Goal: Check status: Check status

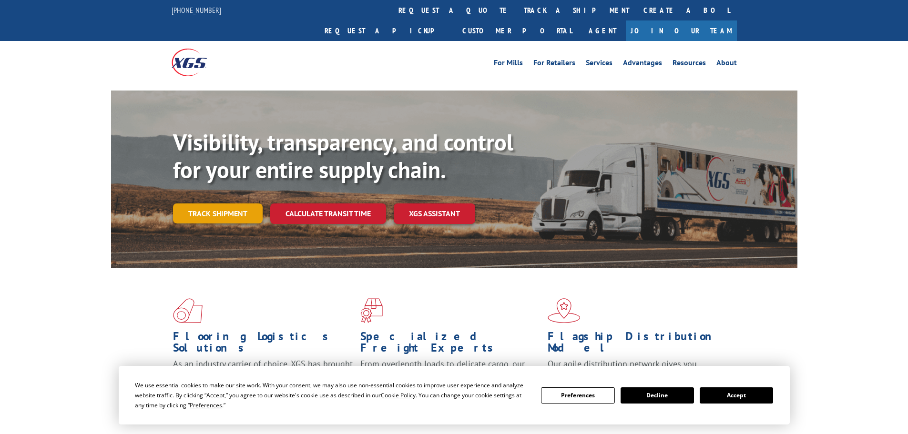
click at [215, 205] on div "Visibility, transparency, and control for your entire supply chain. Track shipm…" at bounding box center [485, 195] width 625 height 133
click at [212, 204] on link "Track shipment" at bounding box center [218, 214] width 90 height 20
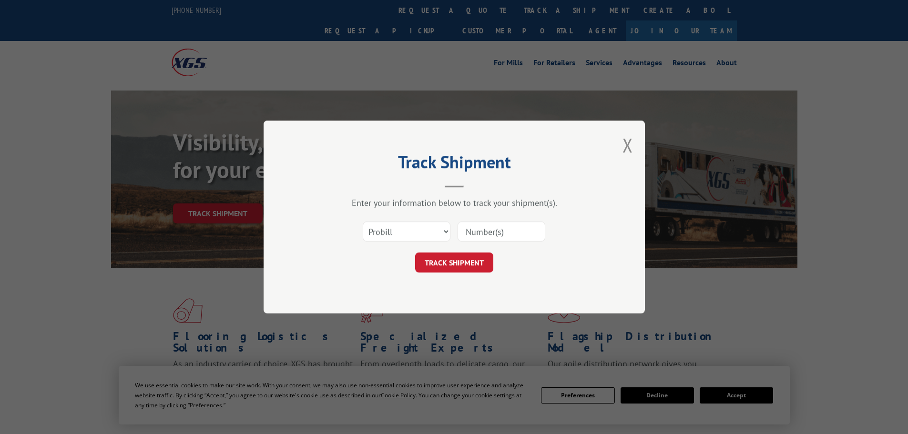
click at [495, 231] on input at bounding box center [502, 232] width 88 height 20
paste input "266330"
type input "266330"
click at [443, 264] on button "TRACK SHIPMENT" at bounding box center [454, 263] width 78 height 20
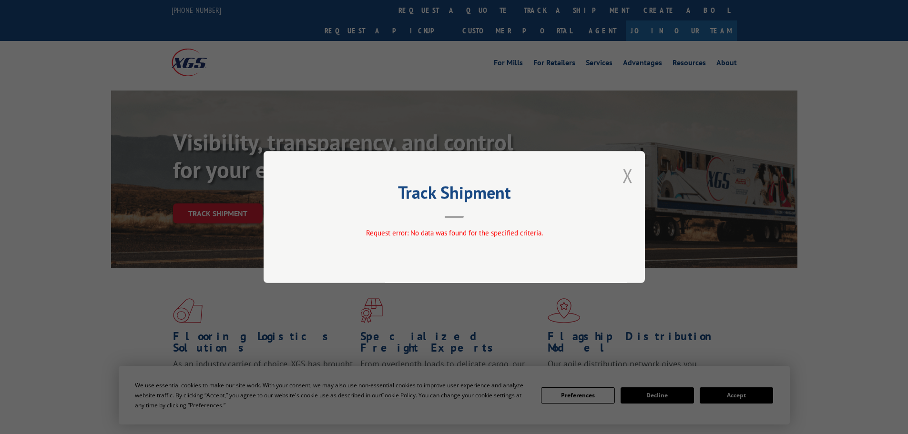
click at [625, 173] on button "Close modal" at bounding box center [628, 175] width 10 height 25
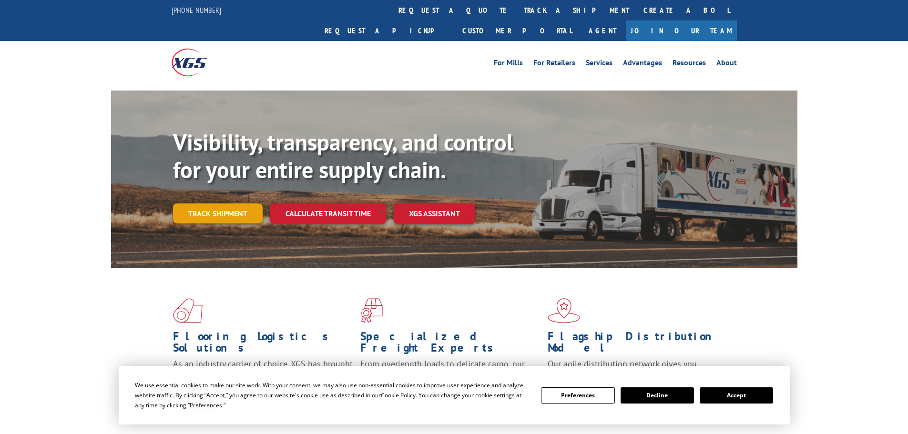
click at [250, 204] on link "Track shipment" at bounding box center [218, 214] width 90 height 20
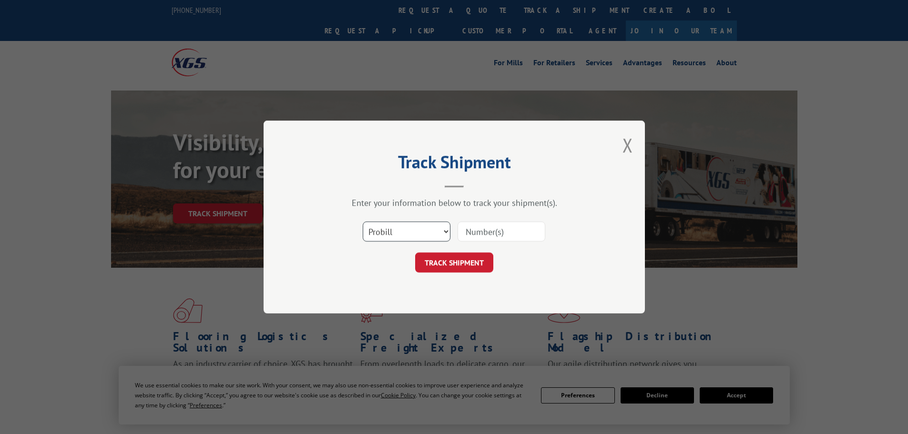
click at [429, 233] on select "Select category... Probill BOL PO" at bounding box center [407, 232] width 88 height 20
select select "bol"
click at [363, 222] on select "Select category... Probill BOL PO" at bounding box center [407, 232] width 88 height 20
click at [500, 231] on input at bounding box center [502, 232] width 88 height 20
paste input "266330"
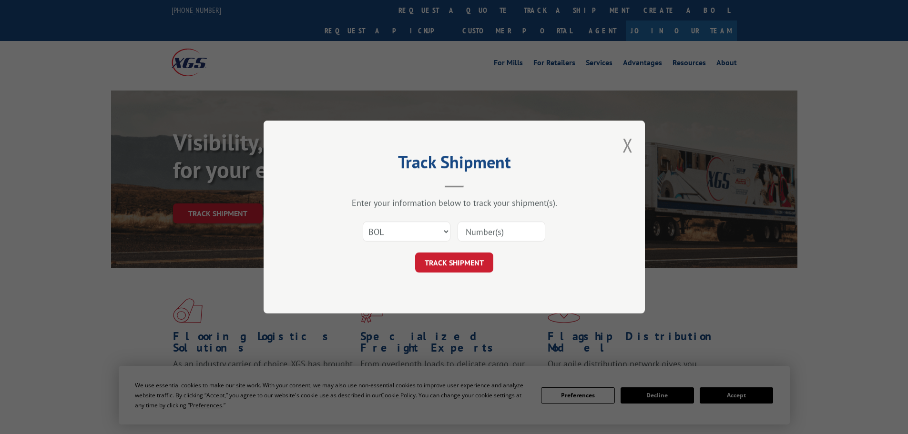
type input "266330"
click at [473, 265] on button "TRACK SHIPMENT" at bounding box center [454, 263] width 78 height 20
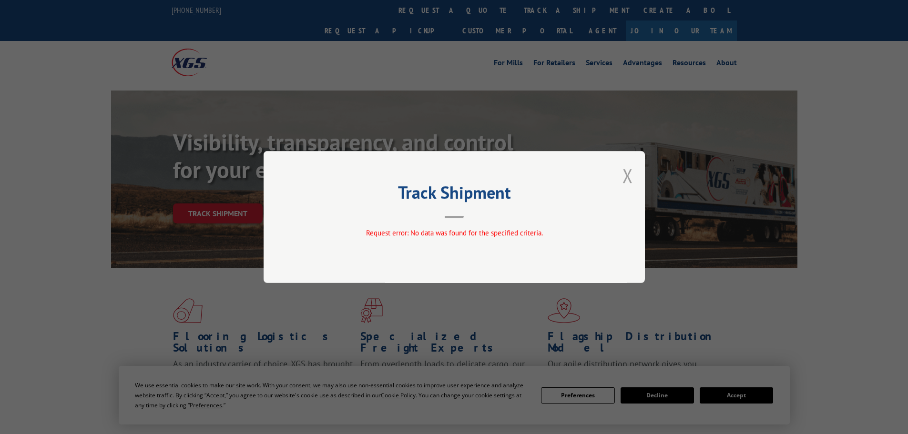
drag, startPoint x: 620, startPoint y: 178, endPoint x: 627, endPoint y: 175, distance: 7.5
click at [622, 177] on div "Track Shipment Request error: No data was found for the specified criteria." at bounding box center [454, 217] width 381 height 132
click at [627, 175] on button "Close modal" at bounding box center [628, 175] width 10 height 25
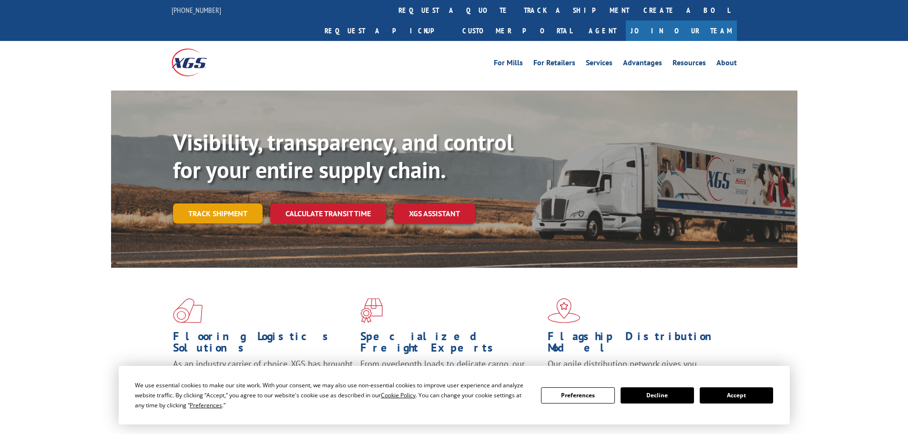
click at [211, 204] on link "Track shipment" at bounding box center [218, 214] width 90 height 20
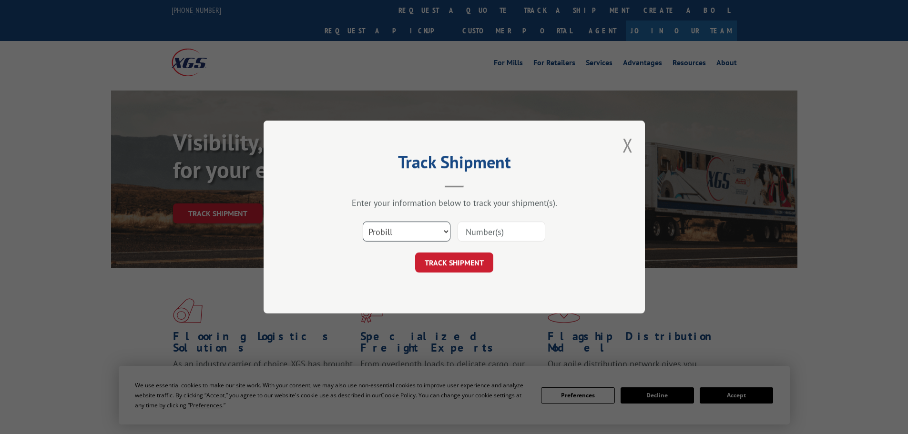
click at [405, 231] on select "Select category... Probill BOL PO" at bounding box center [407, 232] width 88 height 20
select select "po"
click at [363, 222] on select "Select category... Probill BOL PO" at bounding box center [407, 232] width 88 height 20
click at [506, 232] on input at bounding box center [502, 232] width 88 height 20
paste input "297449665"
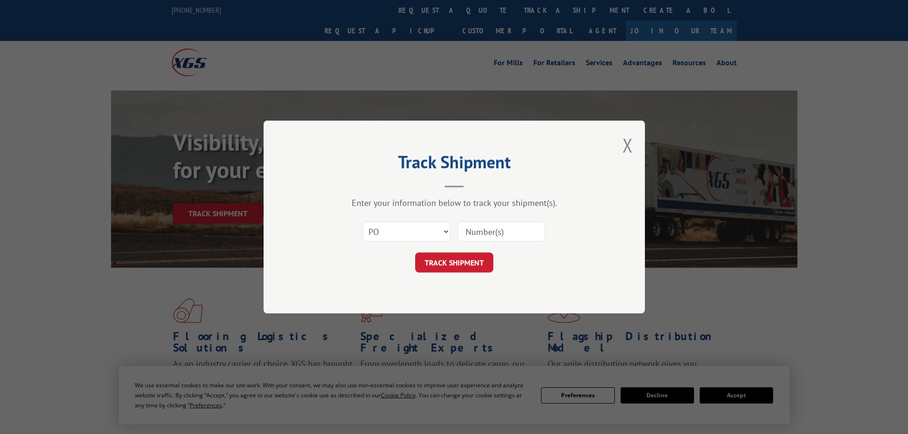
type input "297449665"
click at [477, 260] on button "TRACK SHIPMENT" at bounding box center [454, 263] width 78 height 20
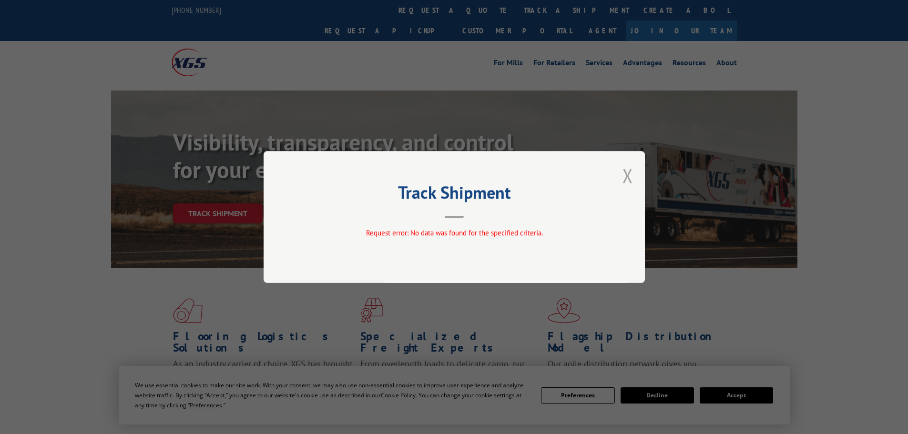
click at [629, 172] on button "Close modal" at bounding box center [628, 175] width 10 height 25
